Goal: Task Accomplishment & Management: Manage account settings

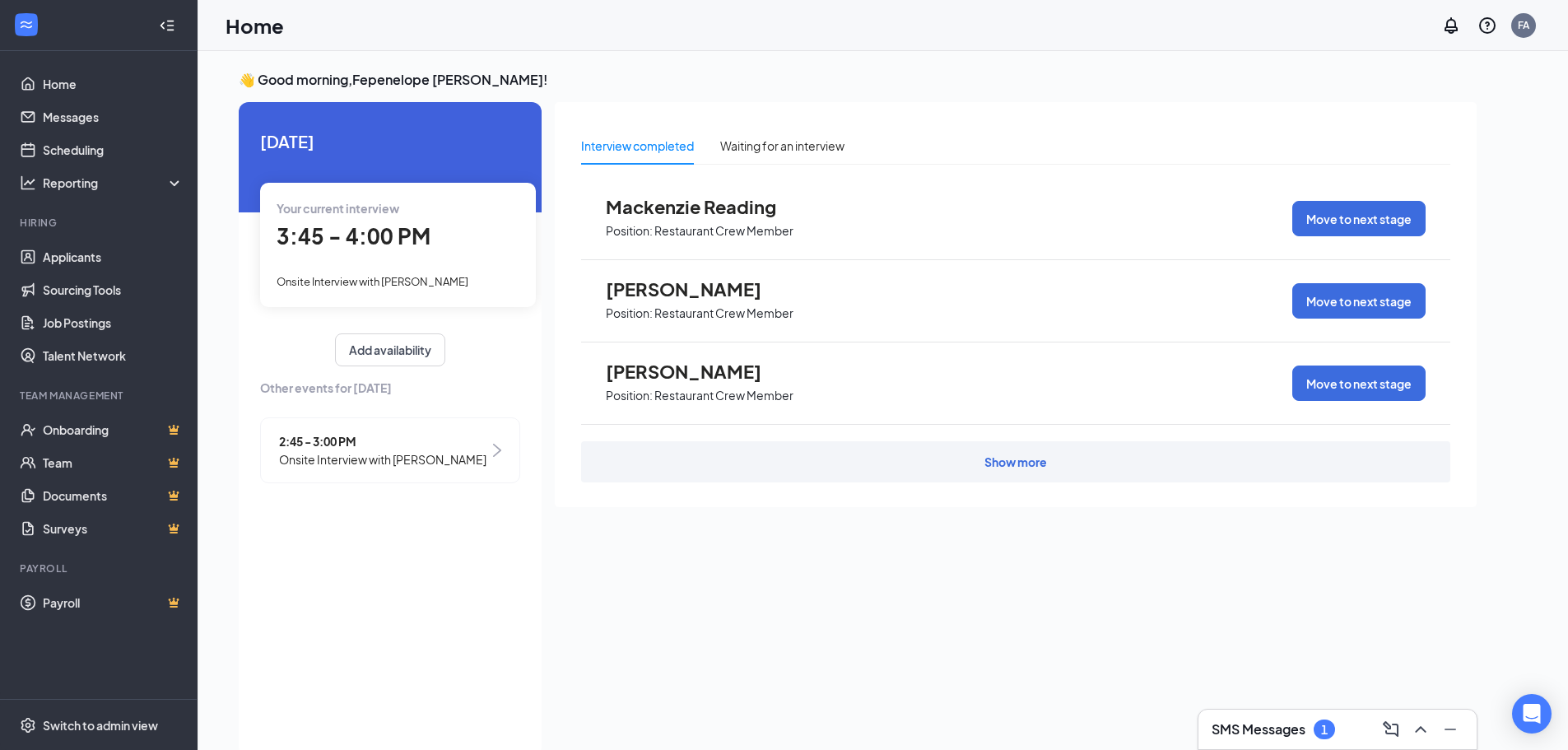
click at [287, 126] on div "[DATE] Your current interview 3:45 - 4:00 PM Onsite Interview with [PERSON_NAME…" at bounding box center [390, 310] width 303 height 416
click at [289, 150] on span "[DATE]" at bounding box center [390, 141] width 260 height 26
click at [456, 284] on span "Onsite Interview with [PERSON_NAME]" at bounding box center [372, 281] width 191 height 13
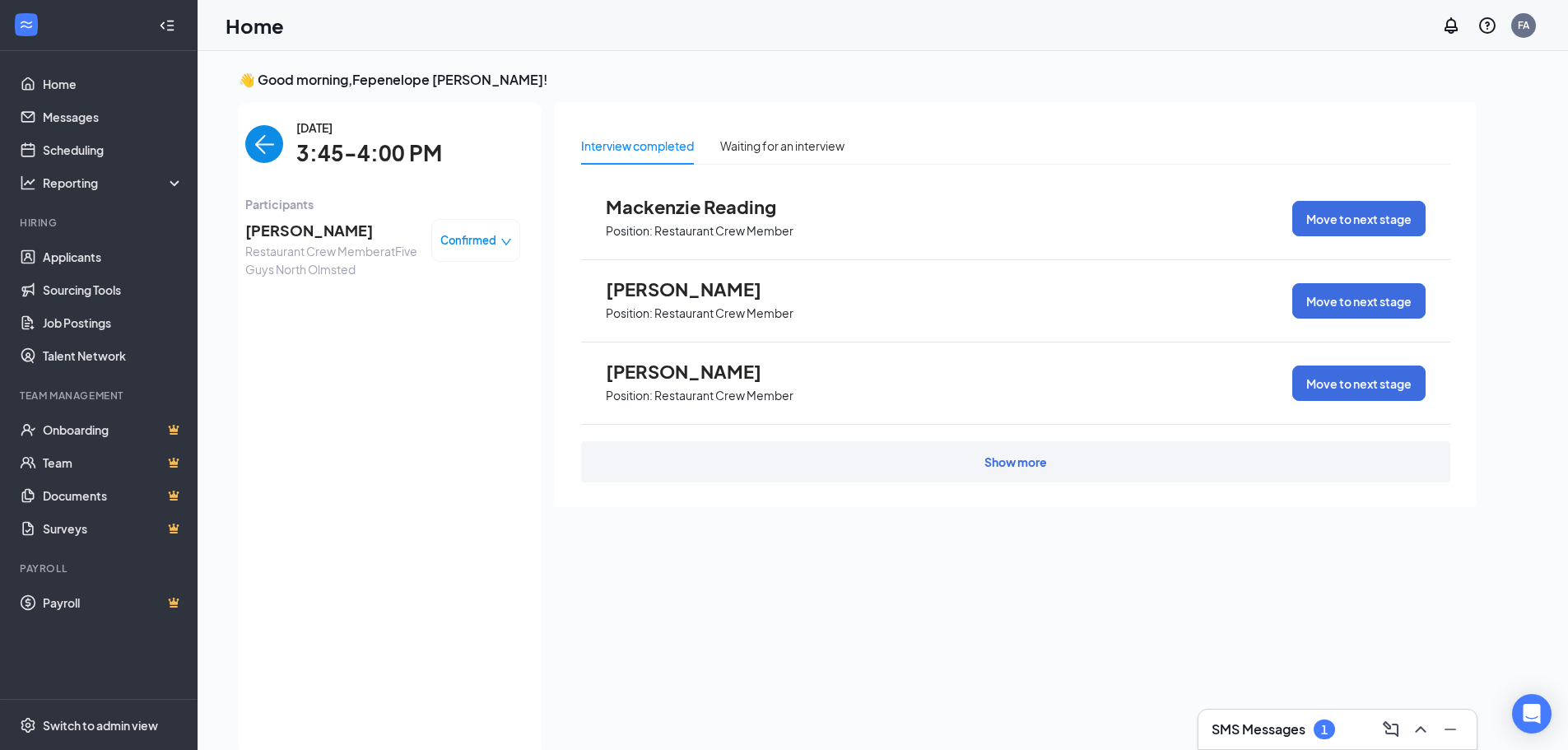
scroll to position [7, 0]
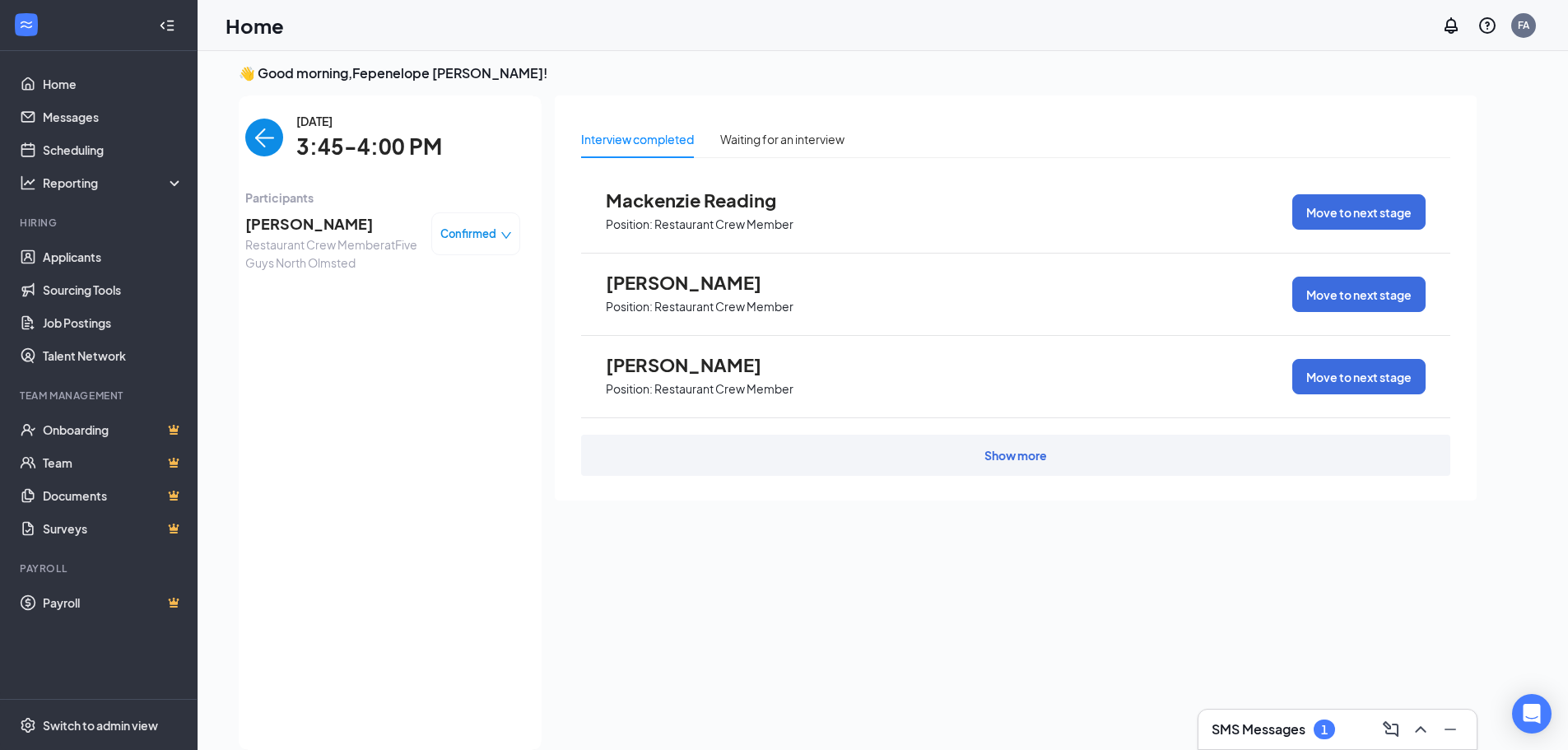
click at [501, 234] on icon "down" at bounding box center [506, 236] width 12 height 12
click at [473, 342] on span "Mark as no-show" at bounding box center [431, 337] width 91 height 18
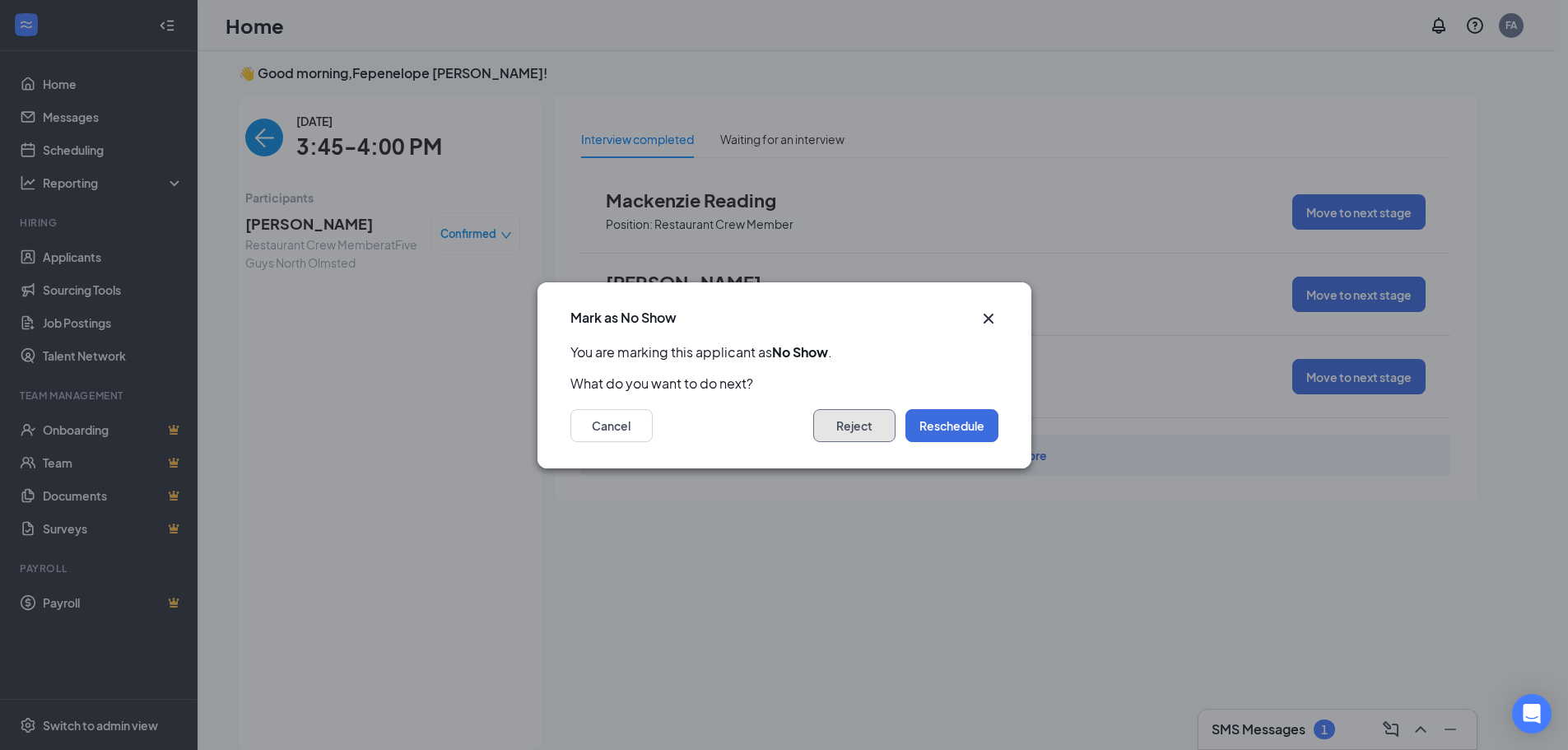
click at [854, 417] on button "Reject" at bounding box center [855, 426] width 82 height 33
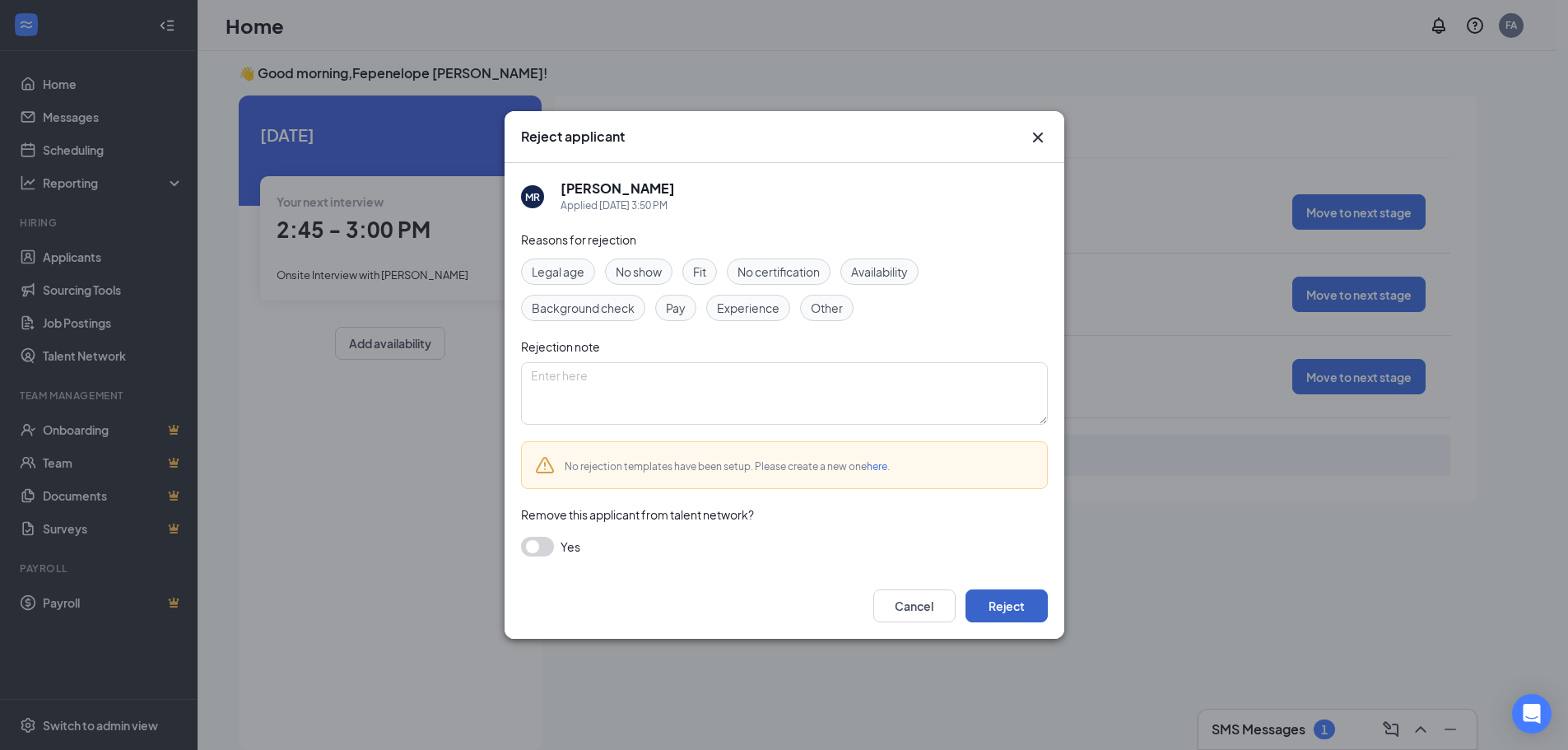
click at [1020, 600] on button "Reject" at bounding box center [1007, 607] width 82 height 33
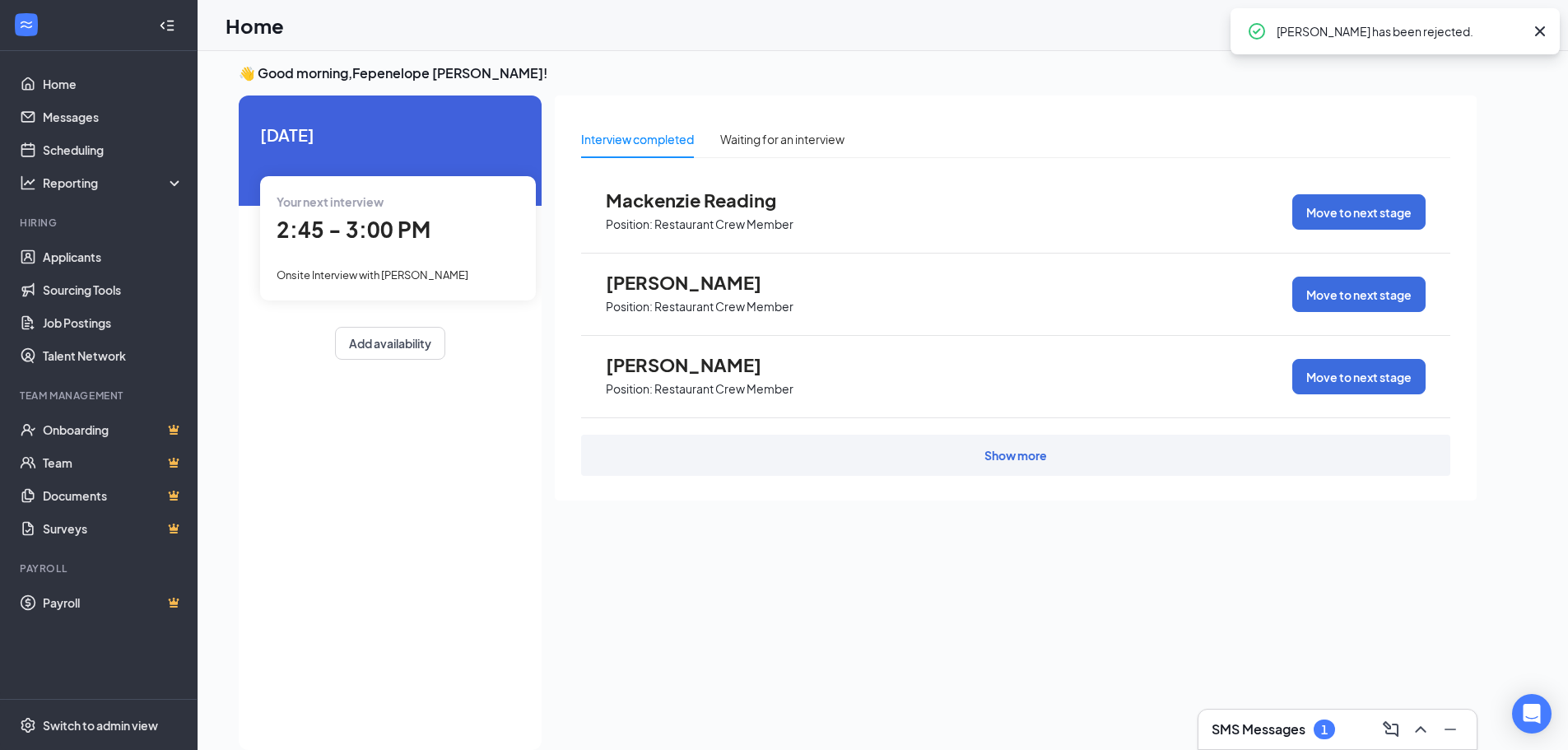
click at [442, 269] on span "Onsite Interview with [PERSON_NAME]" at bounding box center [372, 274] width 191 height 13
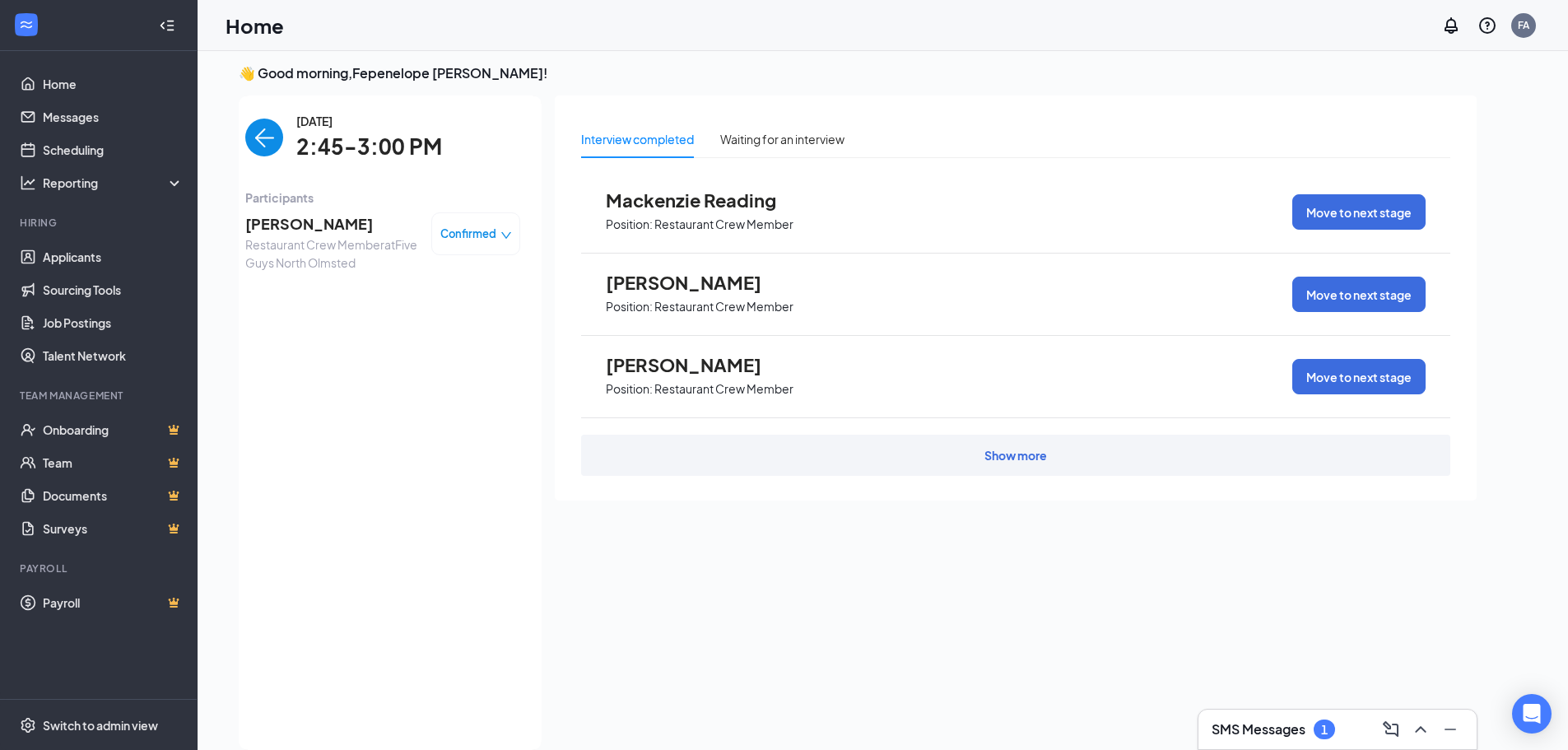
click at [512, 235] on div "Confirmed" at bounding box center [475, 234] width 89 height 43
click at [502, 239] on icon "down" at bounding box center [506, 236] width 12 height 12
click at [454, 339] on span "Mark as no-show" at bounding box center [431, 337] width 91 height 18
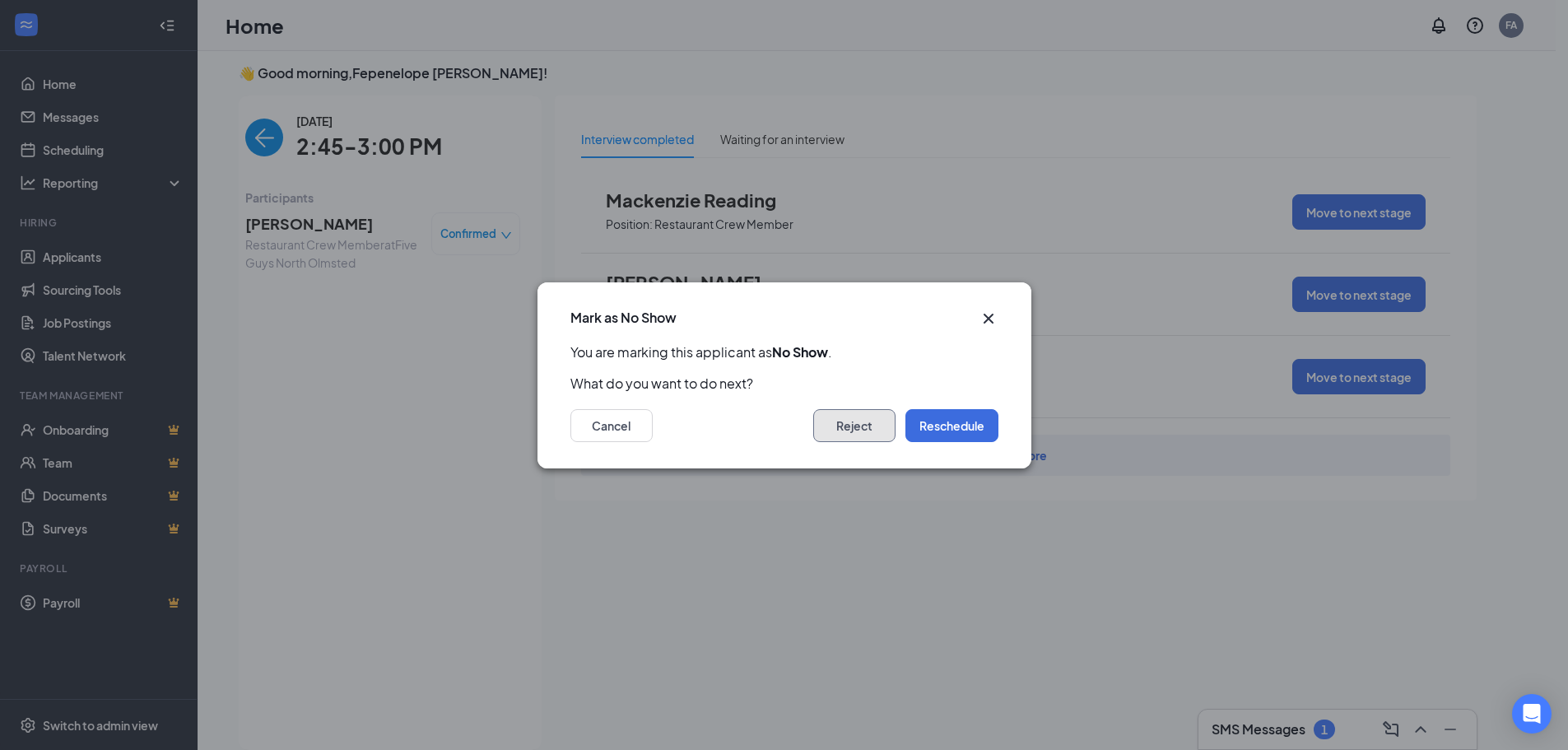
click at [867, 432] on button "Reject" at bounding box center [855, 426] width 82 height 33
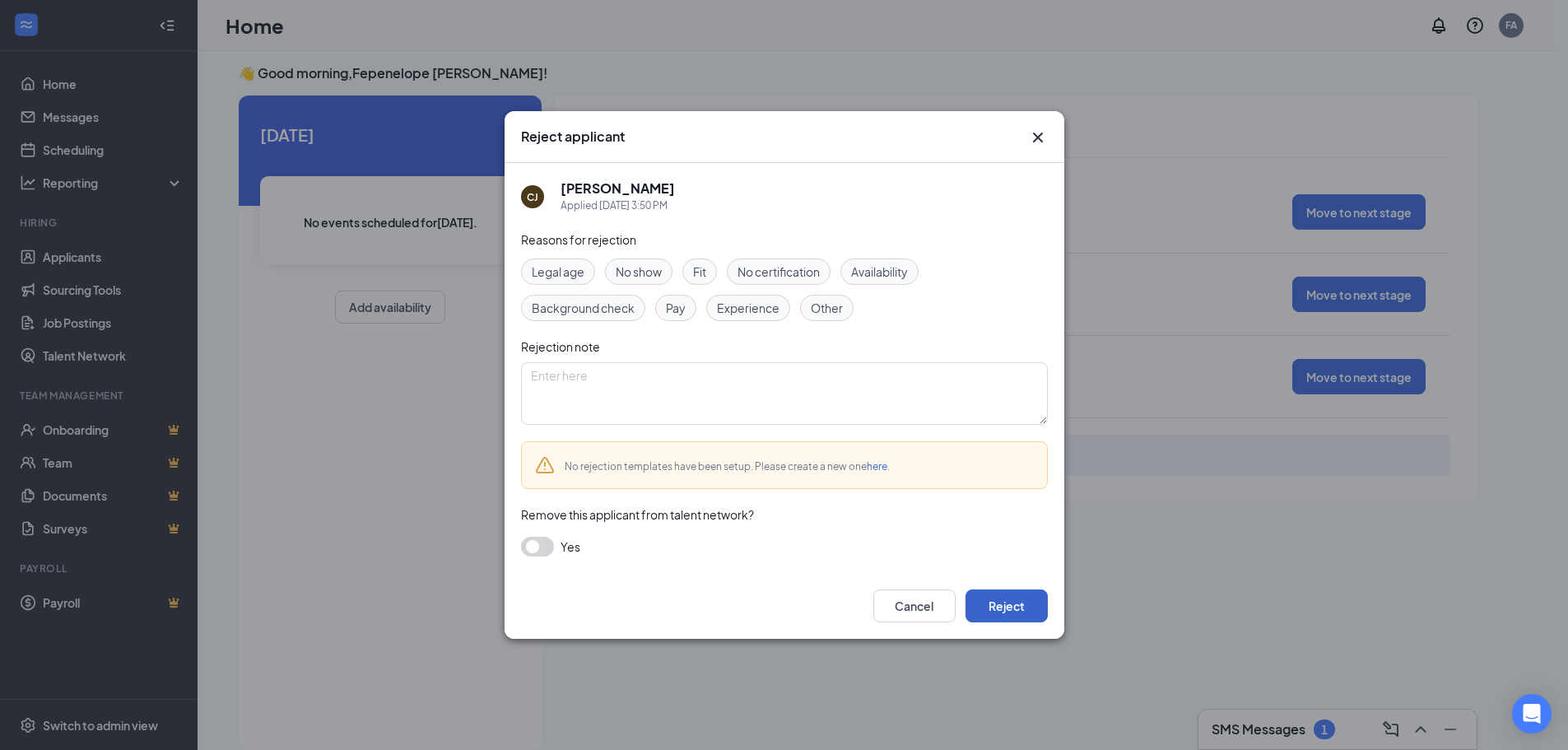
click at [1003, 601] on button "Reject" at bounding box center [1007, 607] width 82 height 33
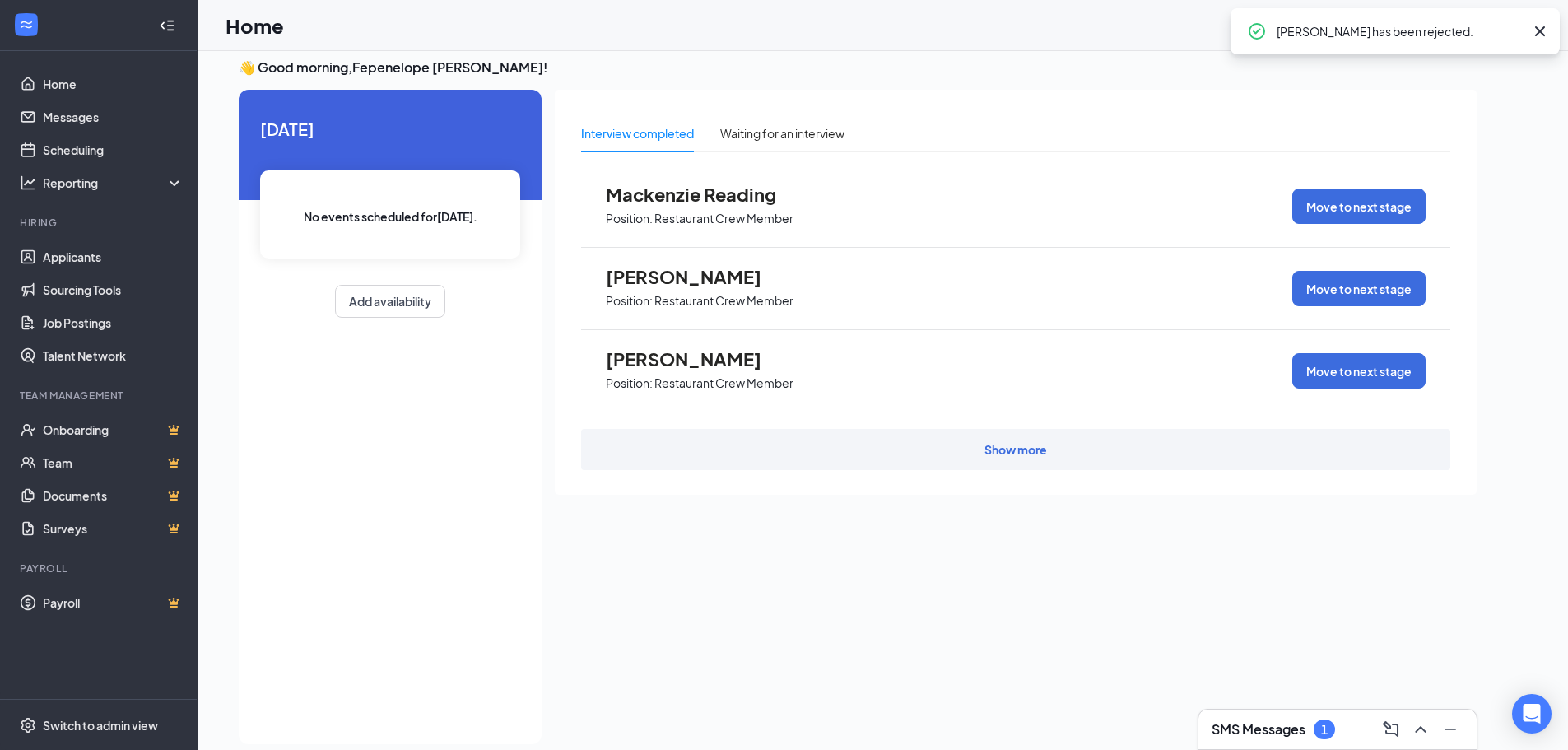
scroll to position [0, 0]
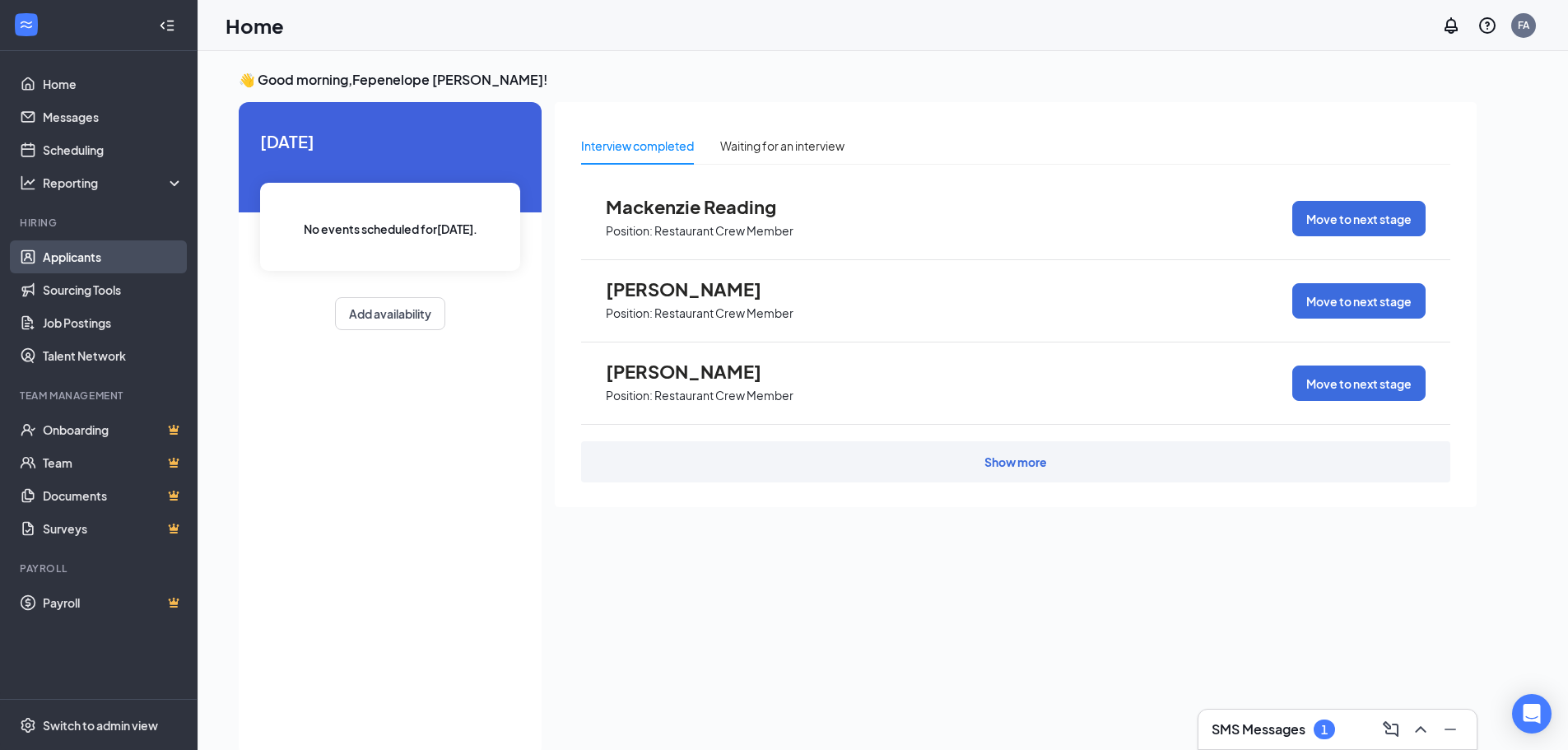
click at [78, 262] on link "Applicants" at bounding box center [113, 257] width 140 height 33
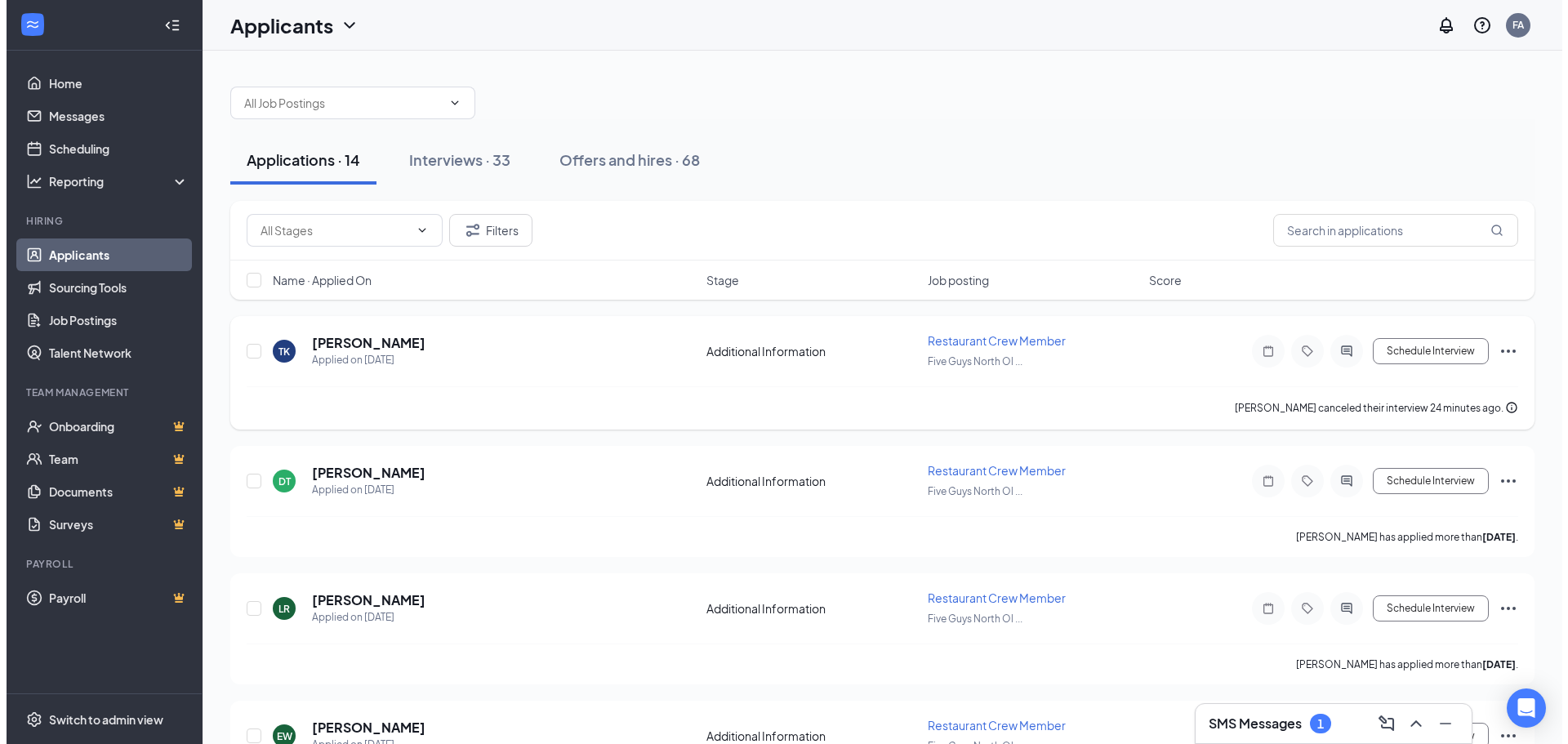
scroll to position [82, 0]
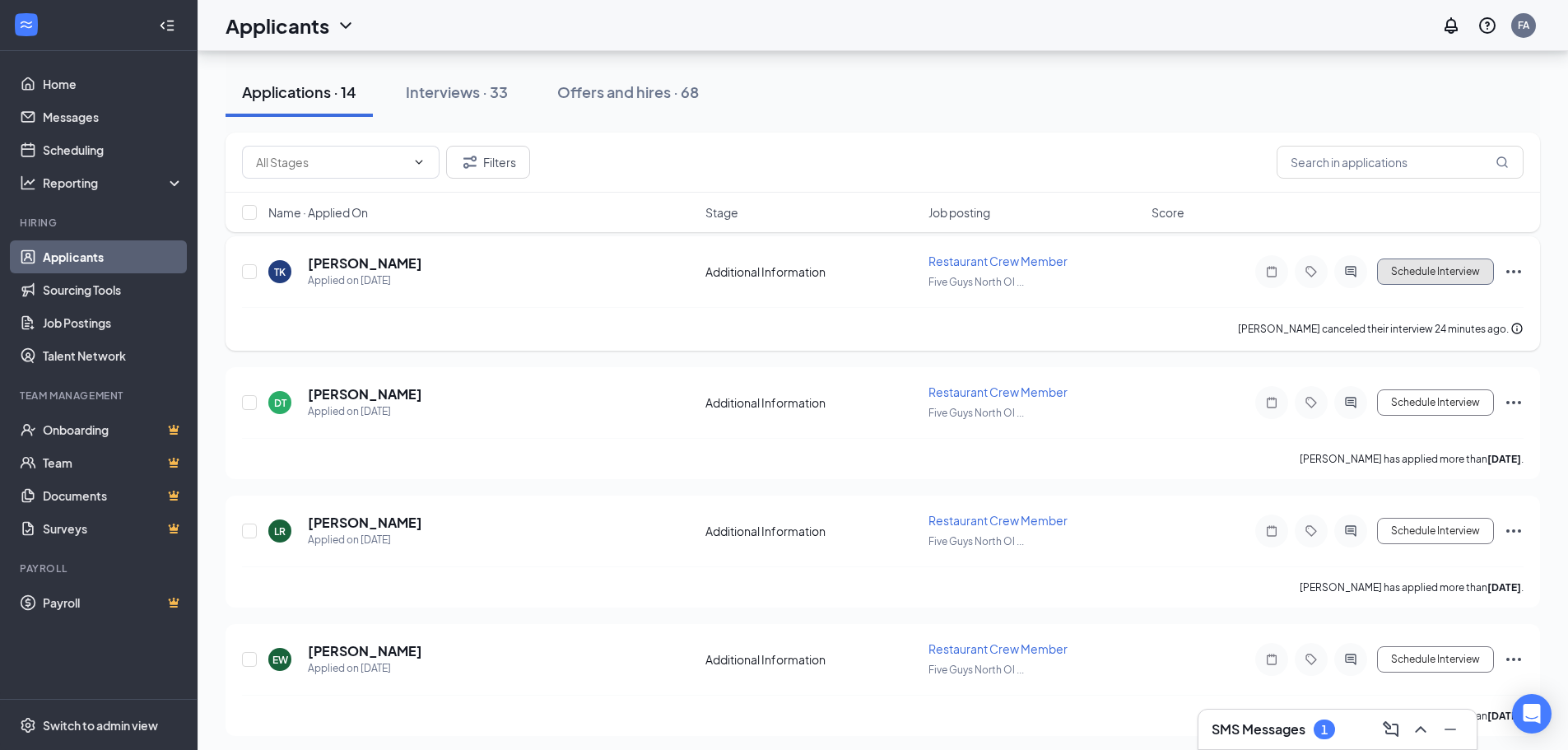
click at [1429, 281] on button "Schedule Interview" at bounding box center [1435, 271] width 117 height 27
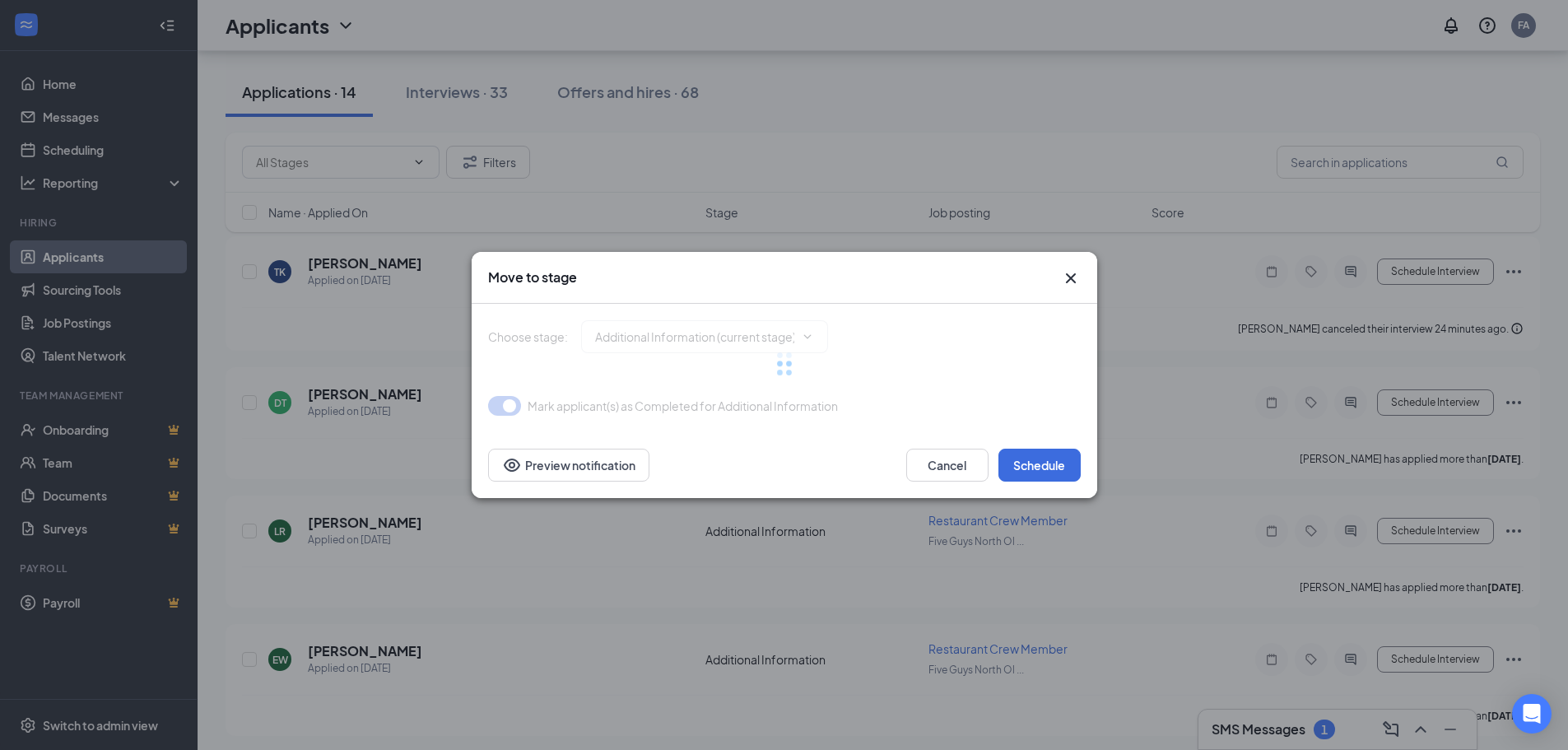
type input "Onsite Interview (next stage)"
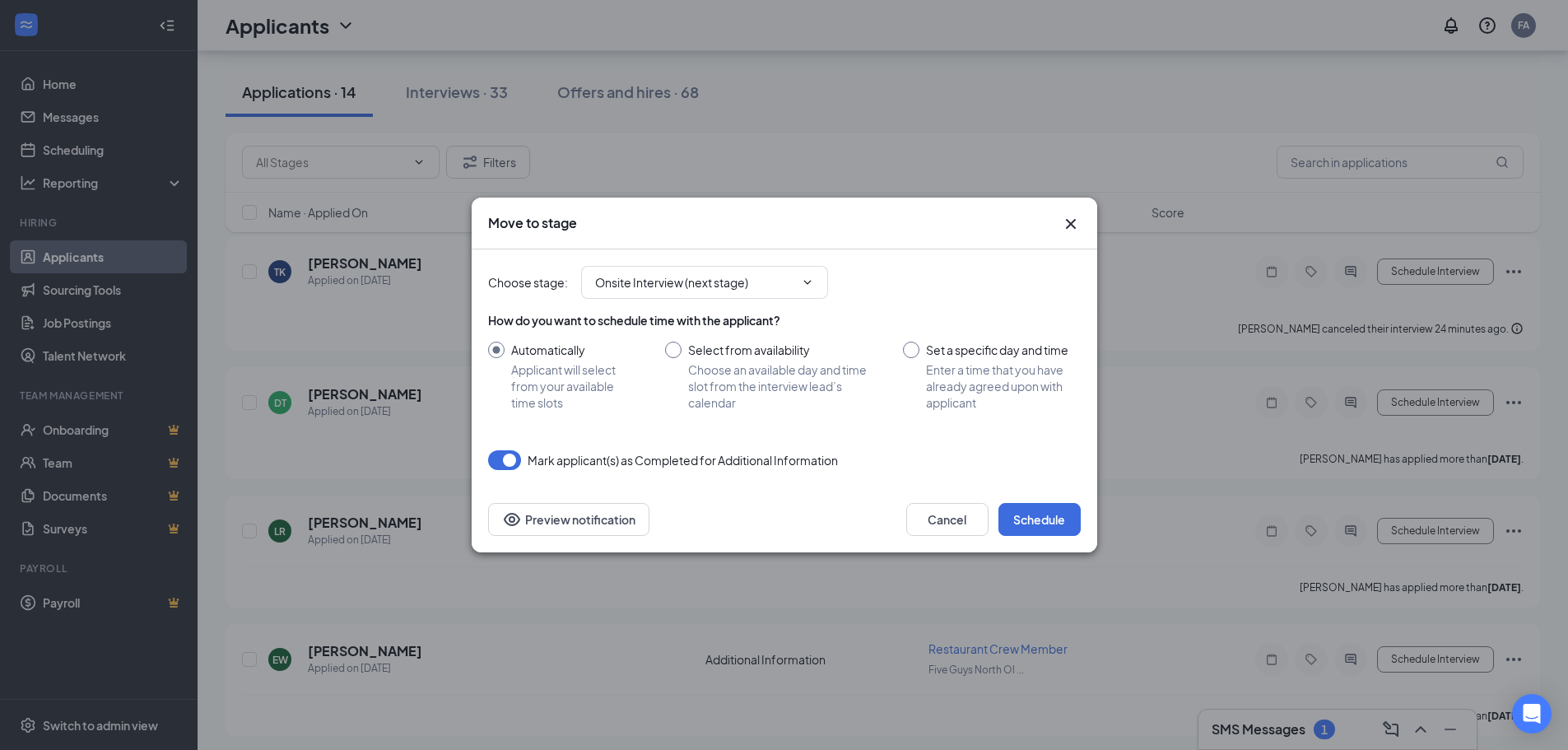
click at [1070, 218] on icon "Cross" at bounding box center [1071, 224] width 20 height 20
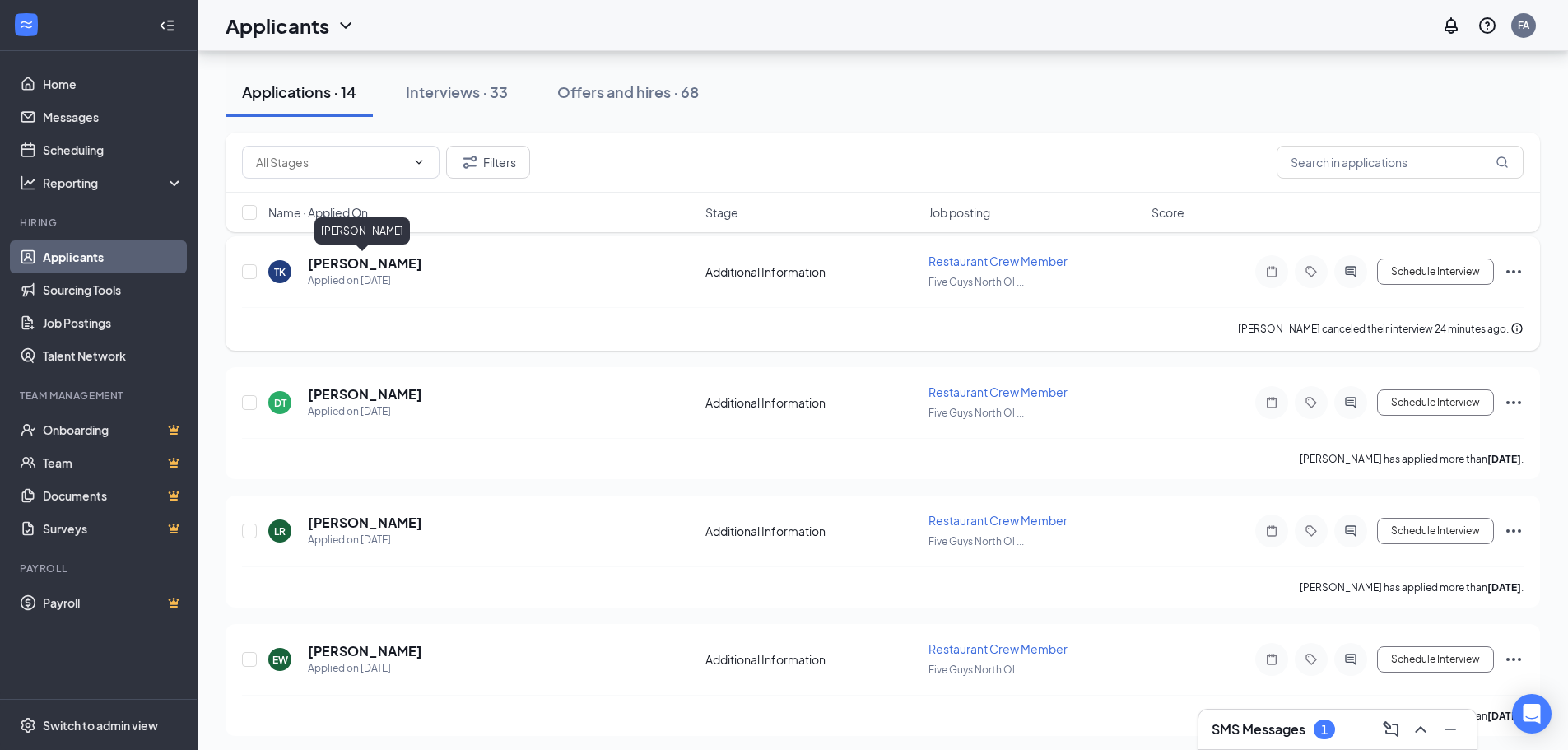
click at [370, 263] on h5 "[PERSON_NAME]" at bounding box center [365, 263] width 115 height 18
